Goal: Task Accomplishment & Management: Manage account settings

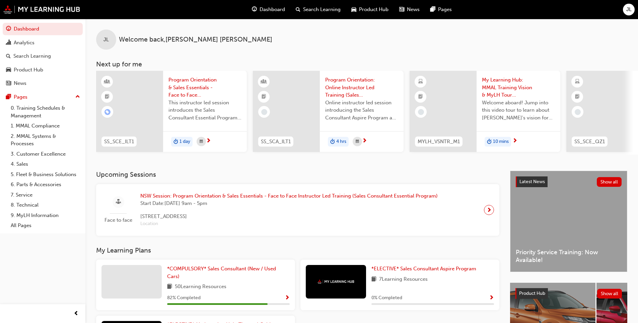
click at [626, 10] on span "JL" at bounding box center [628, 10] width 5 height 8
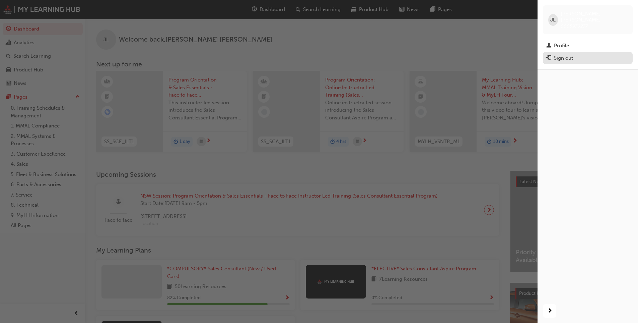
click at [554, 54] on div "Sign out" at bounding box center [563, 58] width 19 height 8
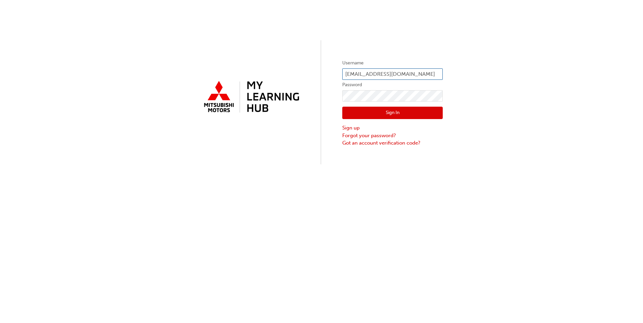
click at [359, 73] on input "josephl@centralautogroup.com.au" at bounding box center [392, 73] width 101 height 11
drag, startPoint x: 364, startPoint y: 74, endPoint x: 340, endPoint y: 74, distance: 24.1
click at [340, 74] on div "Username josephl@centralautogroup.com.au Password Sign In Sign up Forgot your p…" at bounding box center [321, 82] width 643 height 164
type input "u"
paste input "MatthewW@centralautogroup.com.au"
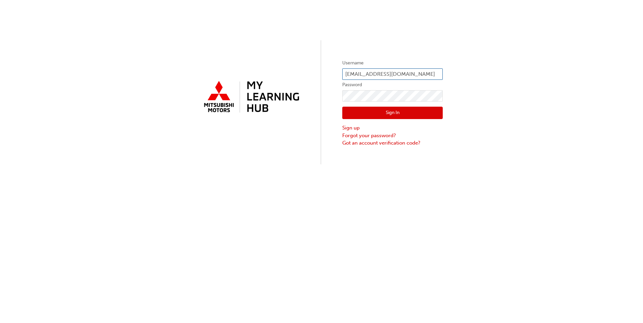
type input "MatthewW@centralautogroup.com.au"
click at [290, 102] on div "Username MatthewW@centralautogroup.com.au Password Sign In Sign up Forgot your …" at bounding box center [321, 82] width 643 height 164
click button "Sign In" at bounding box center [392, 113] width 101 height 13
